Goal: Navigation & Orientation: Find specific page/section

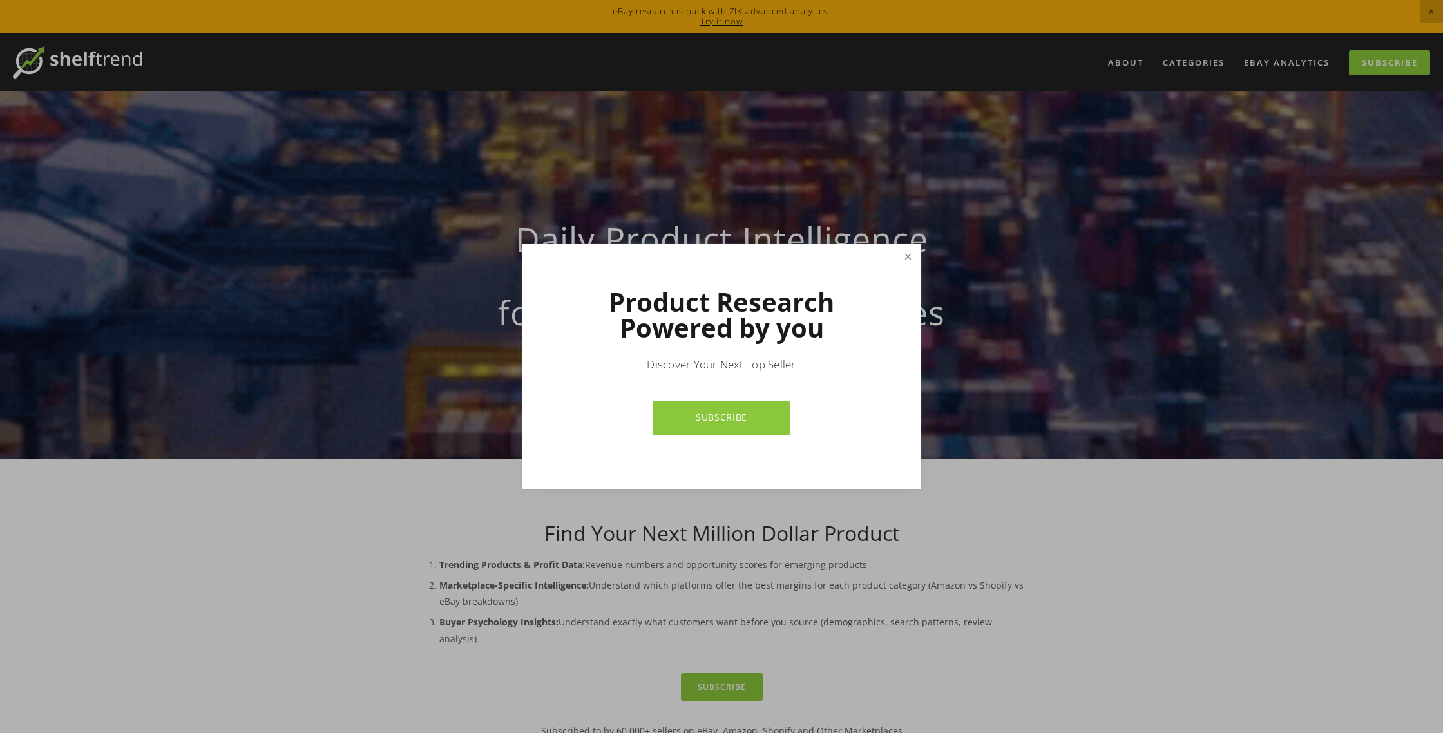
click at [903, 256] on link "Close" at bounding box center [908, 257] width 23 height 23
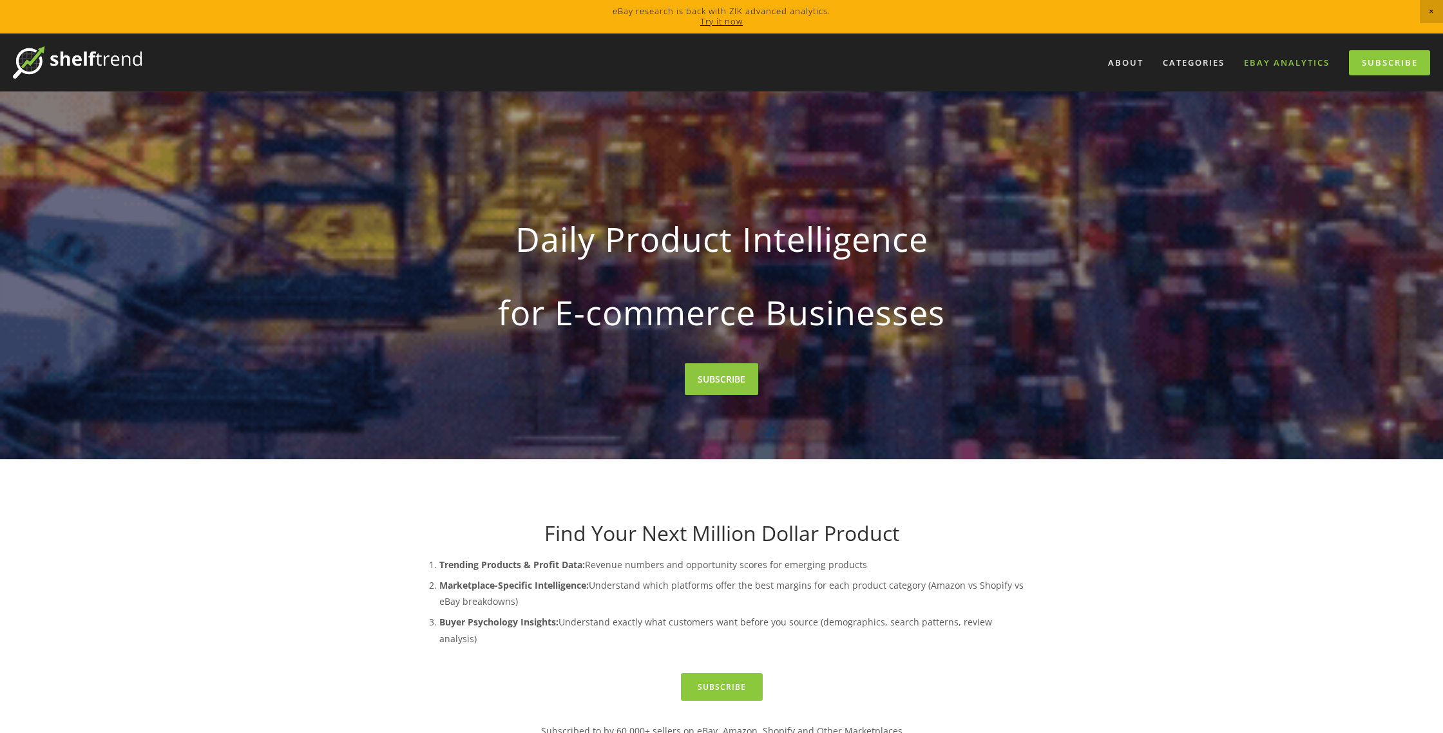
click at [1265, 57] on link "eBay Analytics" at bounding box center [1287, 62] width 102 height 21
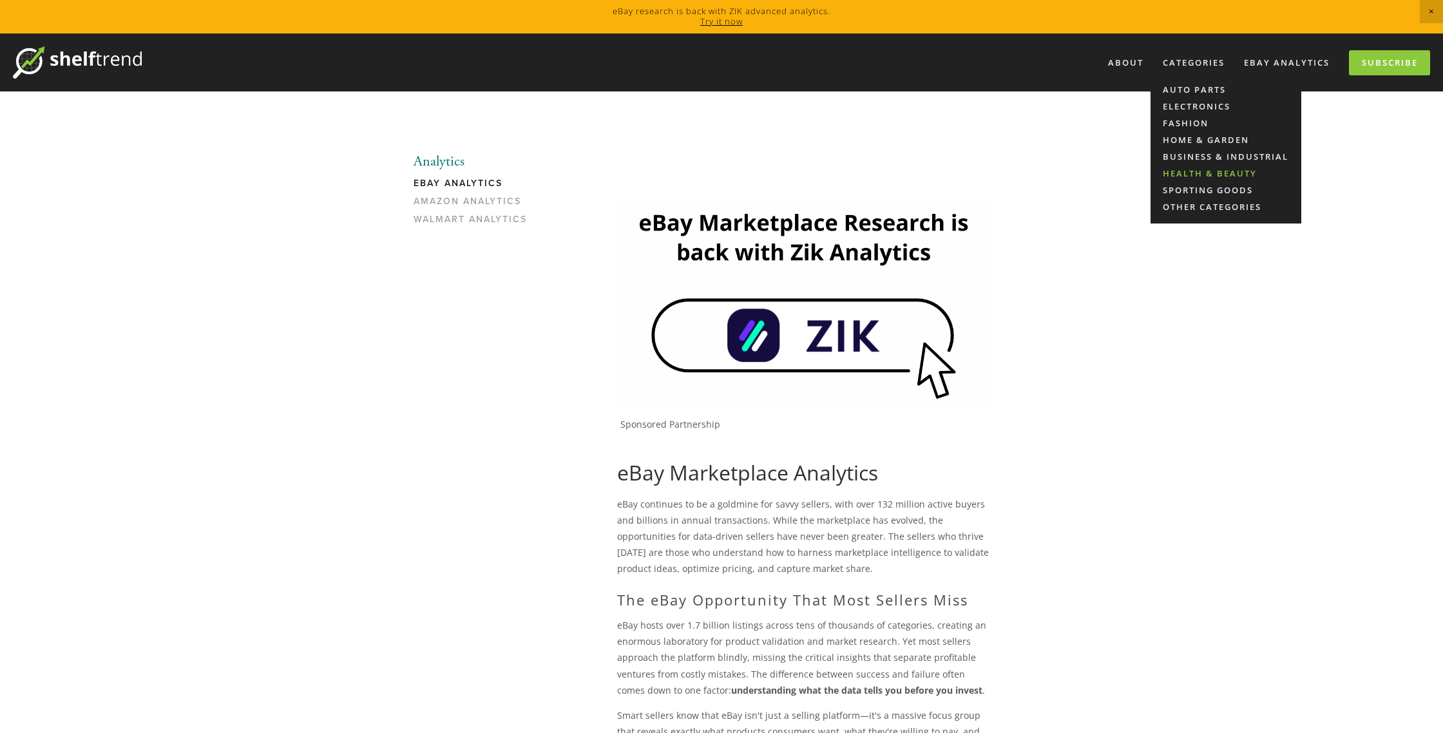
click at [1193, 171] on link "Health & Beauty" at bounding box center [1226, 173] width 151 height 17
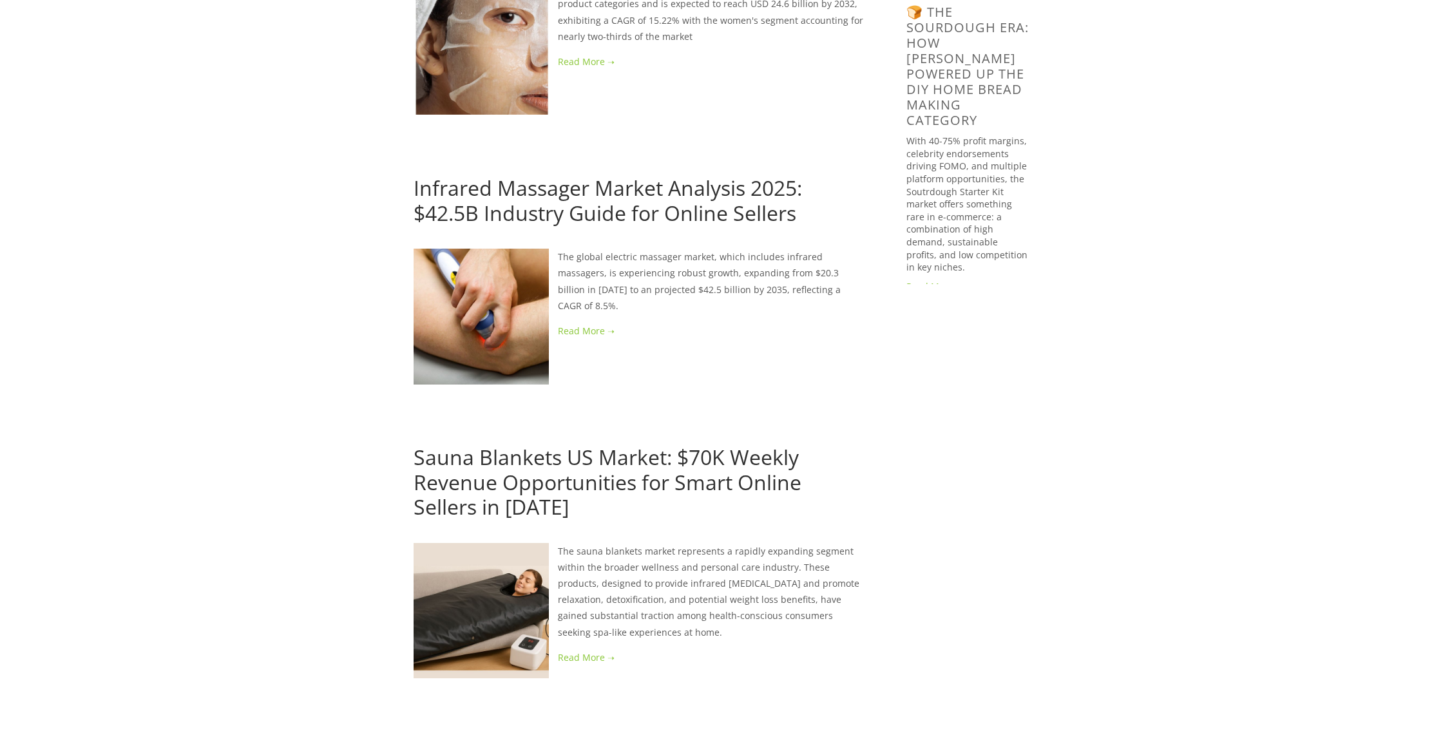
scroll to position [1234, 0]
